Goal: Check status: Check status

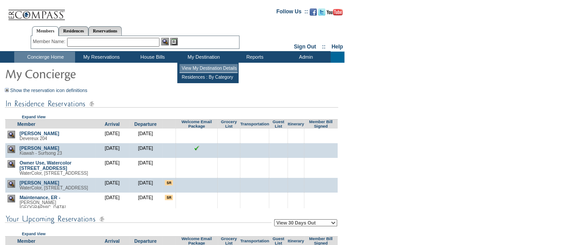
click at [211, 65] on td "View My Destination Details" at bounding box center [208, 68] width 58 height 9
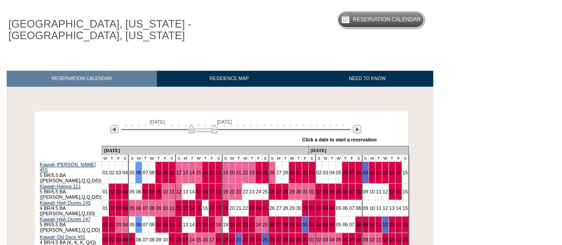
scroll to position [184, 0]
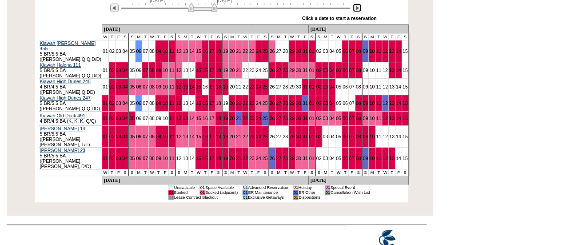
click at [360, 5] on img at bounding box center [357, 8] width 8 height 8
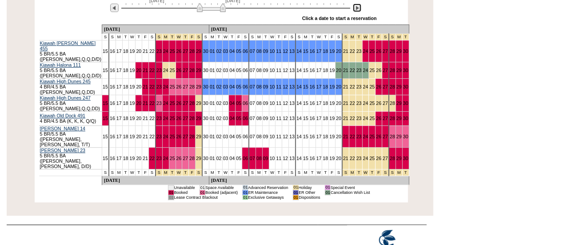
click at [357, 8] on img at bounding box center [357, 8] width 8 height 8
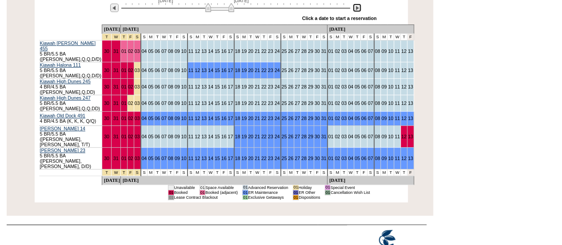
click at [357, 9] on img at bounding box center [357, 8] width 8 height 8
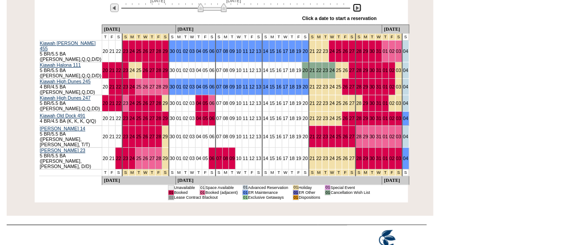
click at [212, 7] on div at bounding box center [235, 7] width 229 height 8
click at [227, 8] on img at bounding box center [216, 7] width 29 height 9
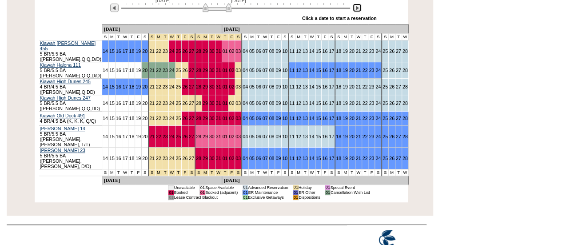
click at [228, 8] on img at bounding box center [217, 7] width 29 height 9
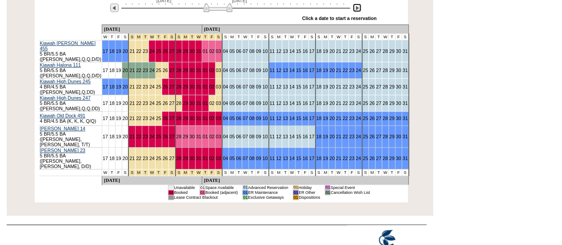
click at [229, 8] on img at bounding box center [217, 7] width 29 height 9
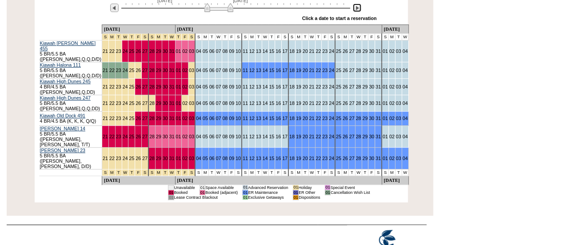
click at [230, 8] on img at bounding box center [218, 7] width 29 height 9
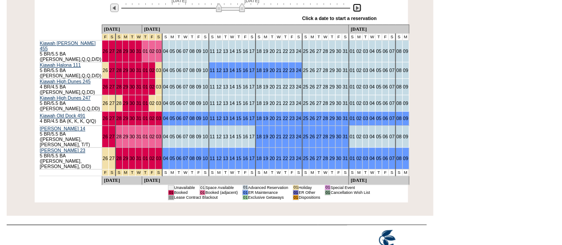
drag, startPoint x: 230, startPoint y: 7, endPoint x: 243, endPoint y: 10, distance: 12.8
click at [243, 10] on img at bounding box center [230, 7] width 29 height 9
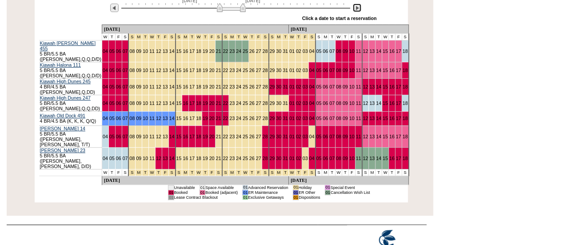
click at [357, 7] on img at bounding box center [357, 8] width 8 height 8
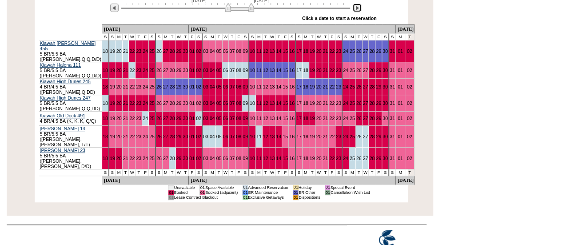
click at [356, 7] on img at bounding box center [357, 8] width 8 height 8
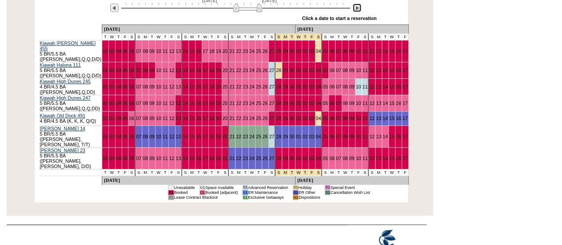
click at [356, 7] on img at bounding box center [357, 8] width 8 height 8
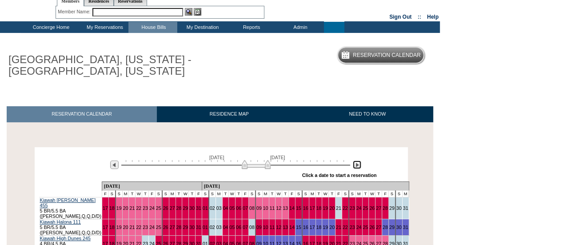
scroll to position [0, 0]
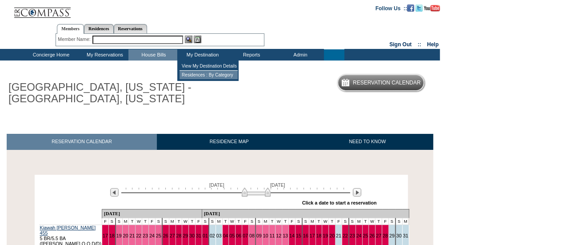
click at [196, 74] on td "Residences : By Category" at bounding box center [208, 75] width 58 height 8
